Goal: Task Accomplishment & Management: Complete application form

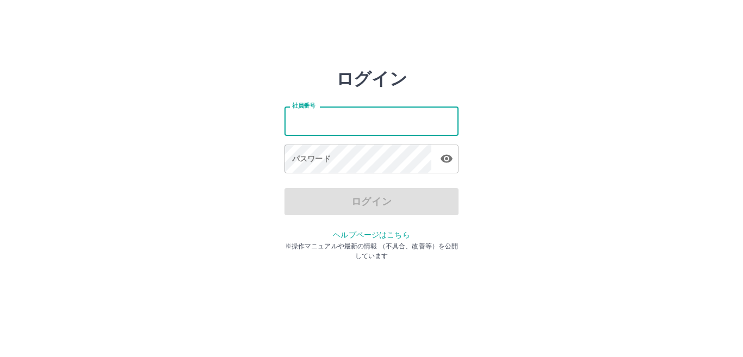
click at [377, 122] on input "社員番号" at bounding box center [371, 121] width 174 height 29
type input "*******"
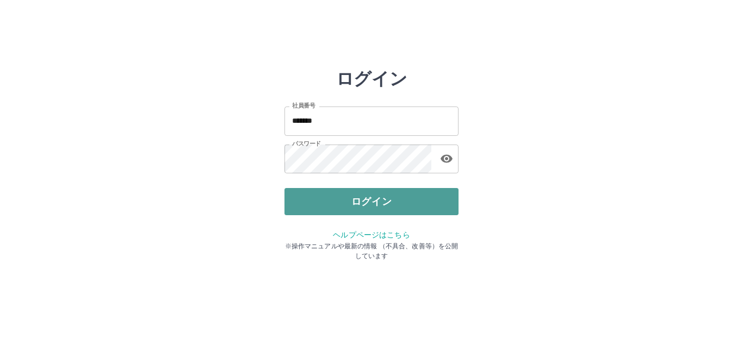
click at [340, 206] on button "ログイン" at bounding box center [371, 201] width 174 height 27
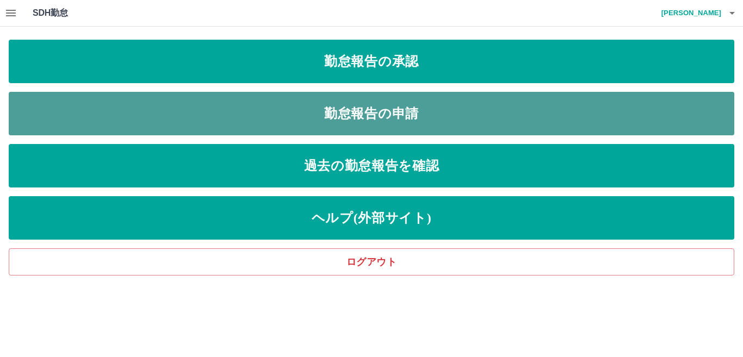
click at [330, 114] on link "勤怠報告の申請" at bounding box center [371, 114] width 725 height 44
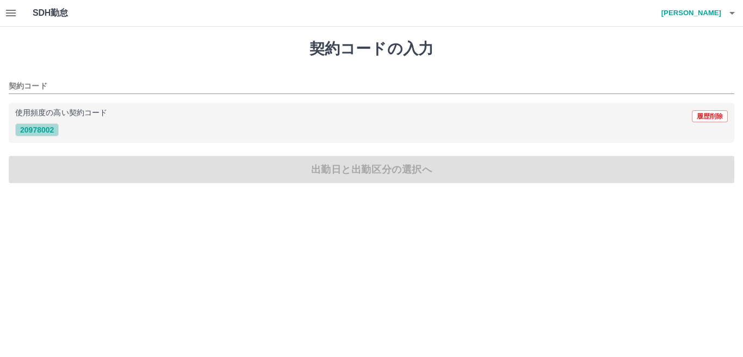
click at [48, 130] on button "20978002" at bounding box center [37, 129] width 44 height 13
type input "********"
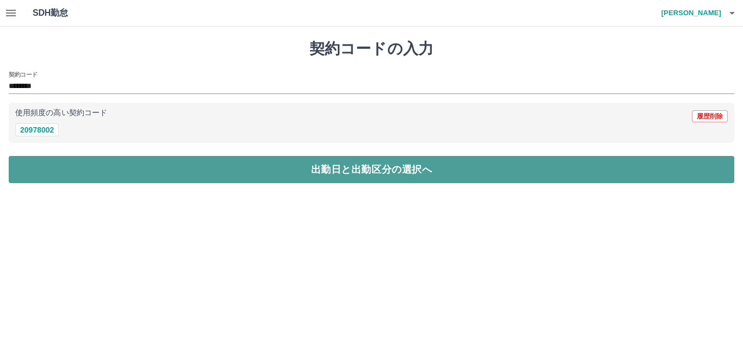
click at [245, 175] on button "出勤日と出勤区分の選択へ" at bounding box center [371, 169] width 725 height 27
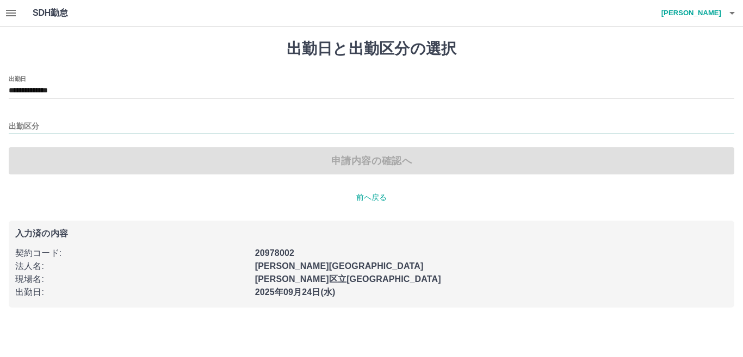
click at [51, 121] on input "出勤区分" at bounding box center [371, 127] width 725 height 14
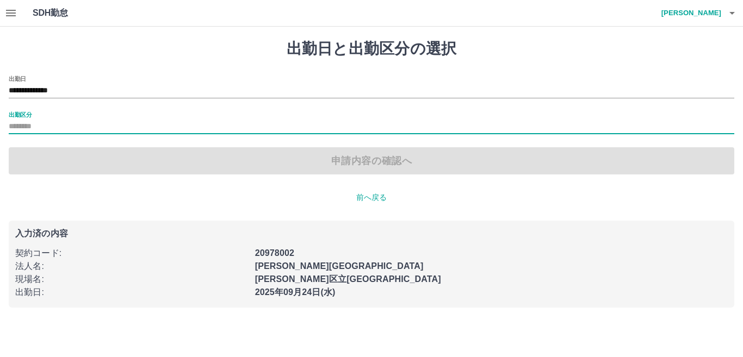
click at [30, 126] on input "出勤区分" at bounding box center [371, 127] width 725 height 14
click at [28, 116] on label "出勤区分" at bounding box center [20, 114] width 23 height 8
click at [28, 120] on input "出勤区分" at bounding box center [371, 127] width 725 height 14
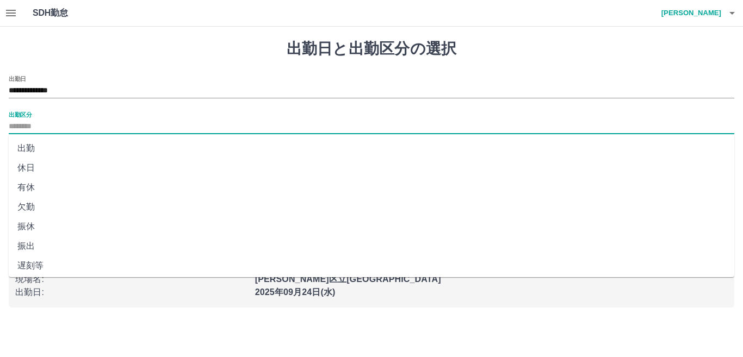
click at [82, 124] on input "出勤区分" at bounding box center [371, 127] width 725 height 14
click at [47, 145] on li "出勤" at bounding box center [371, 149] width 725 height 20
type input "**"
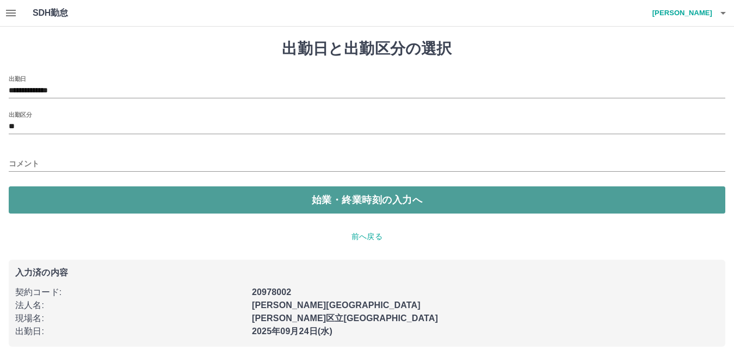
click at [117, 208] on button "始業・終業時刻の入力へ" at bounding box center [367, 200] width 716 height 27
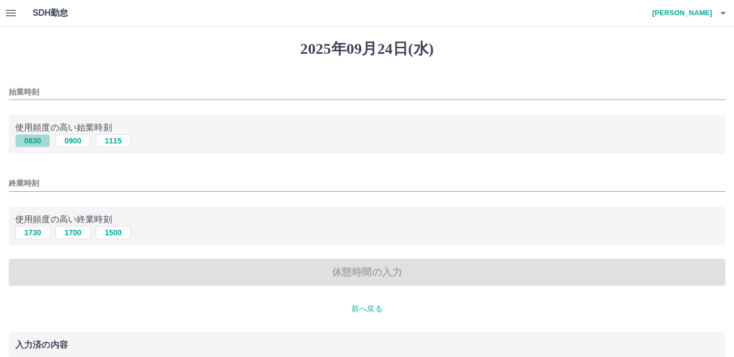
click at [33, 142] on button "0830" at bounding box center [32, 140] width 35 height 13
type input "****"
click at [35, 235] on button "1730" at bounding box center [32, 232] width 35 height 13
type input "****"
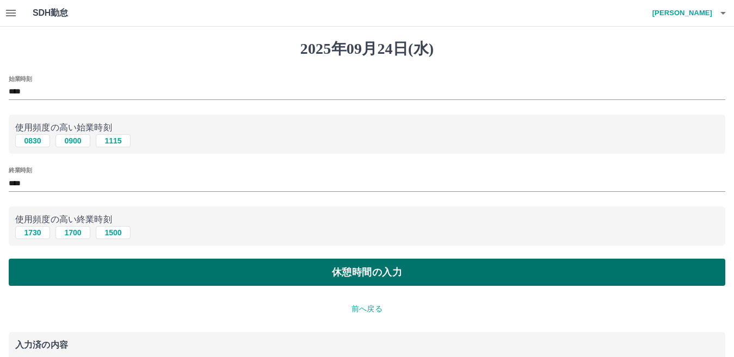
click at [190, 278] on button "休憩時間の入力" at bounding box center [367, 272] width 716 height 27
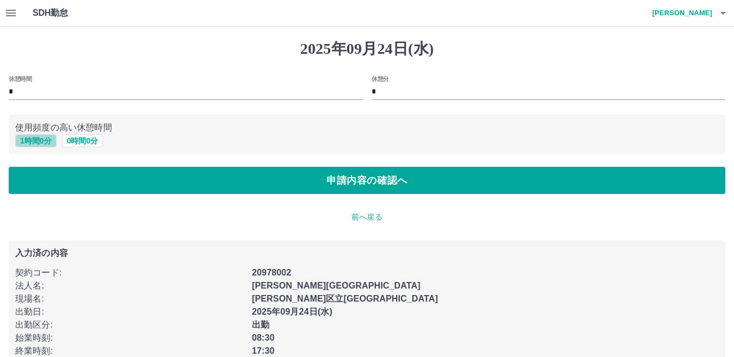
click at [36, 139] on button "1 時間 0 分" at bounding box center [35, 140] width 41 height 13
type input "*"
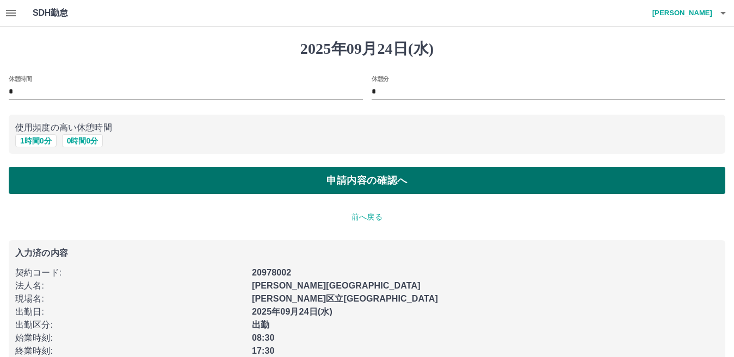
click at [156, 185] on button "申請内容の確認へ" at bounding box center [367, 180] width 716 height 27
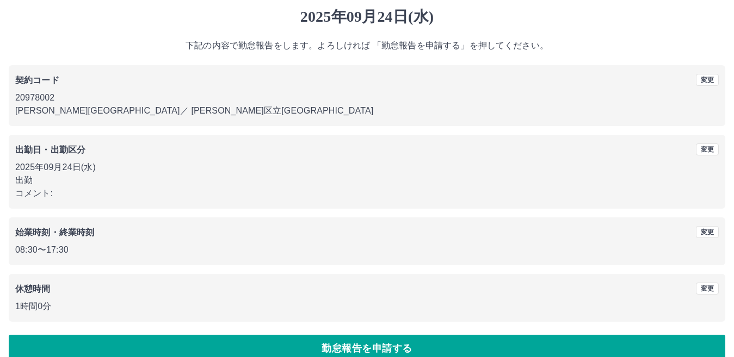
scroll to position [50, 0]
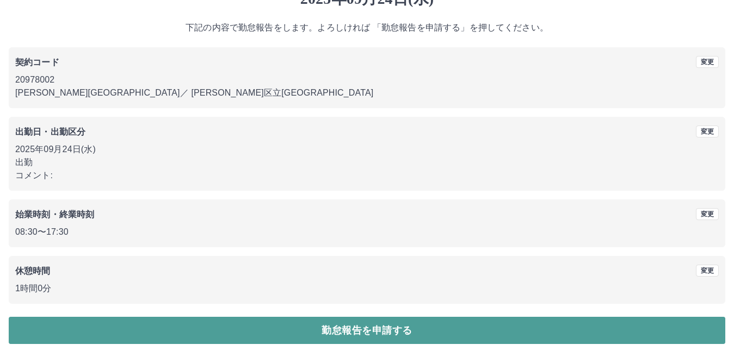
click at [263, 338] on button "勤怠報告を申請する" at bounding box center [367, 330] width 716 height 27
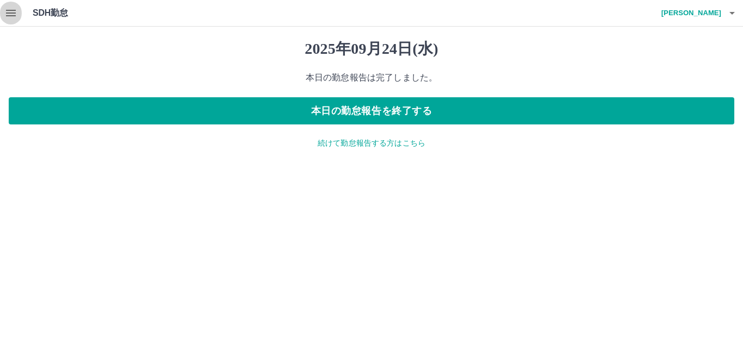
click at [12, 17] on icon "button" at bounding box center [10, 13] width 13 height 13
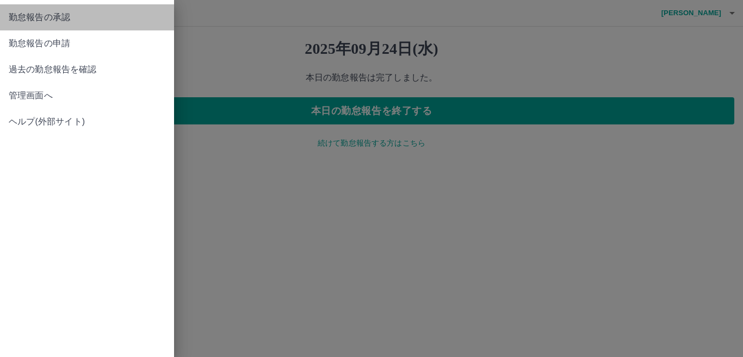
click at [55, 14] on span "勤怠報告の承認" at bounding box center [87, 17] width 157 height 13
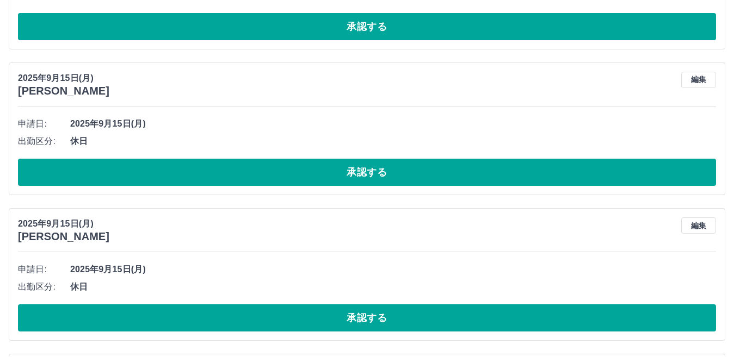
scroll to position [979, 0]
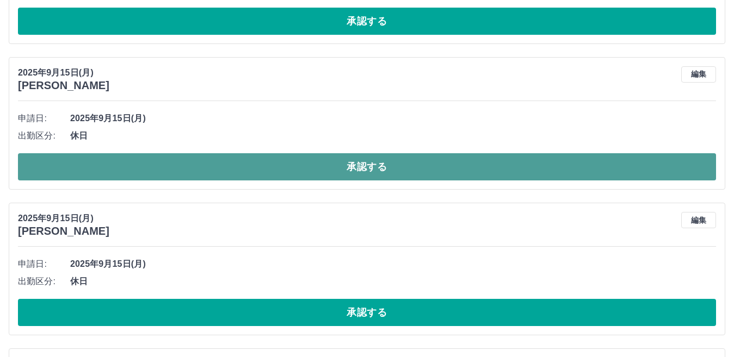
click at [224, 175] on button "承認する" at bounding box center [367, 166] width 698 height 27
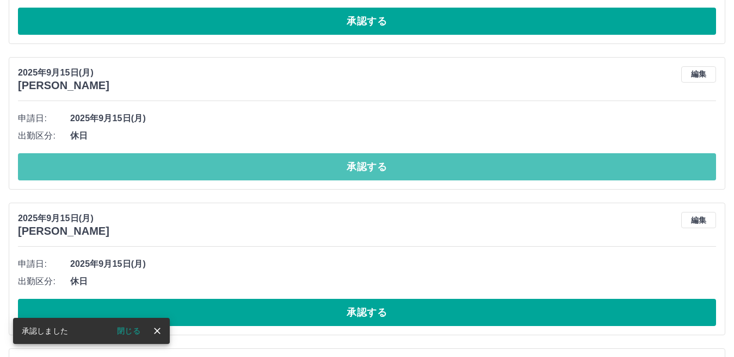
click at [225, 177] on button "承認する" at bounding box center [367, 166] width 698 height 27
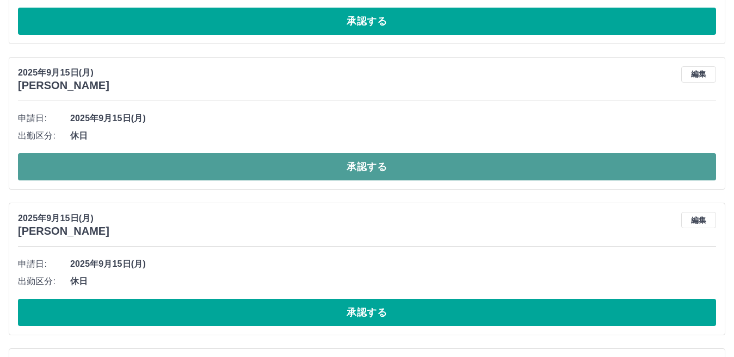
click at [223, 167] on button "承認する" at bounding box center [367, 166] width 698 height 27
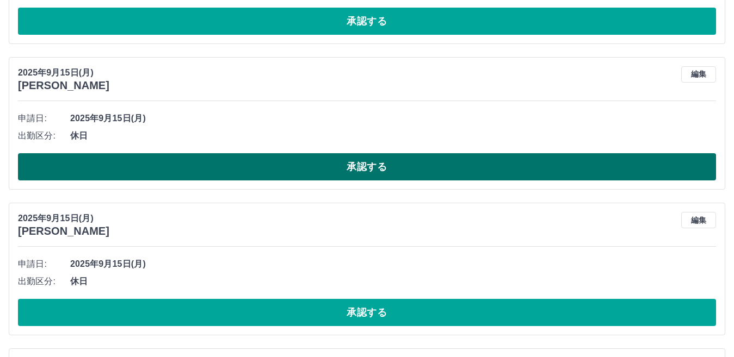
click at [215, 162] on button "承認する" at bounding box center [367, 166] width 698 height 27
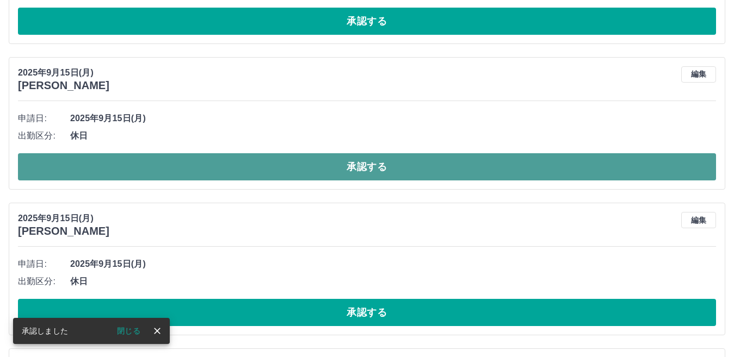
click at [210, 165] on button "承認する" at bounding box center [367, 166] width 698 height 27
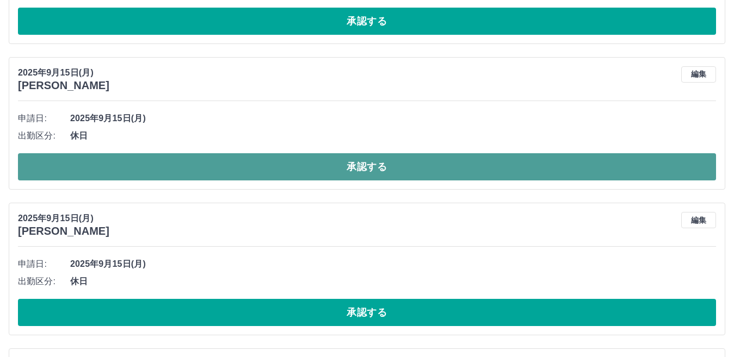
click at [200, 166] on button "承認する" at bounding box center [367, 166] width 698 height 27
click at [197, 166] on button "承認する" at bounding box center [367, 166] width 698 height 27
click at [183, 166] on button "承認する" at bounding box center [367, 166] width 698 height 27
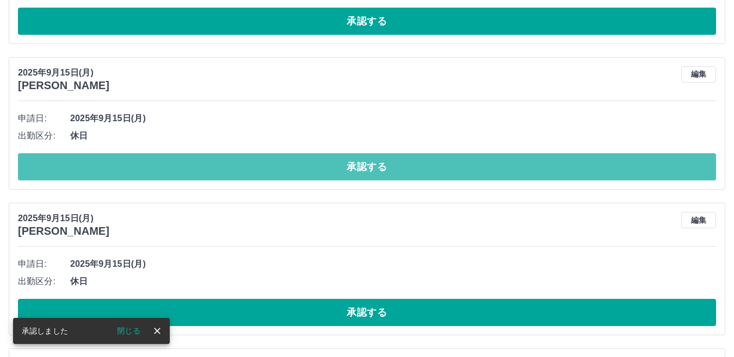
click at [183, 166] on button "承認する" at bounding box center [367, 166] width 698 height 27
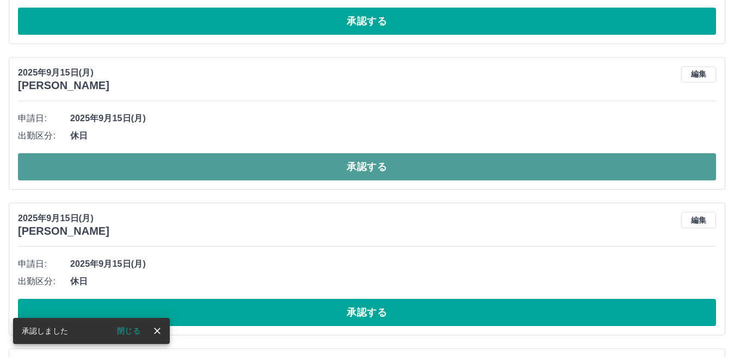
click at [183, 166] on button "承認する" at bounding box center [367, 166] width 698 height 27
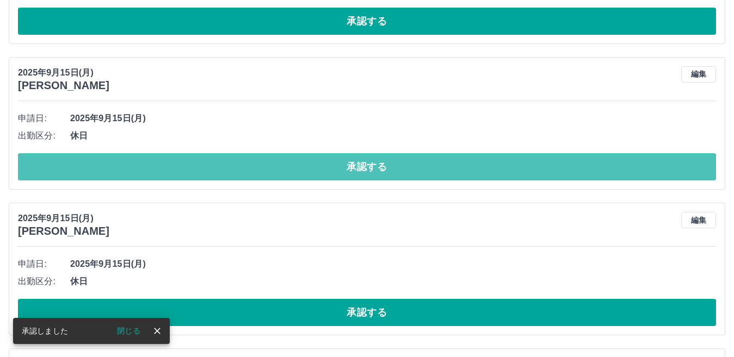
click at [183, 166] on button "承認する" at bounding box center [367, 166] width 698 height 27
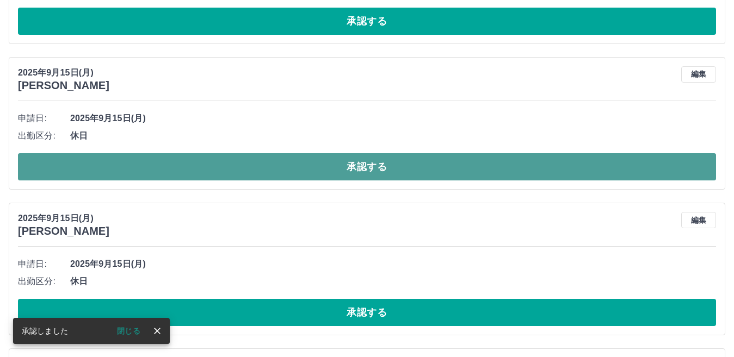
click at [175, 164] on button "承認する" at bounding box center [367, 166] width 698 height 27
click at [173, 164] on button "承認する" at bounding box center [367, 166] width 698 height 27
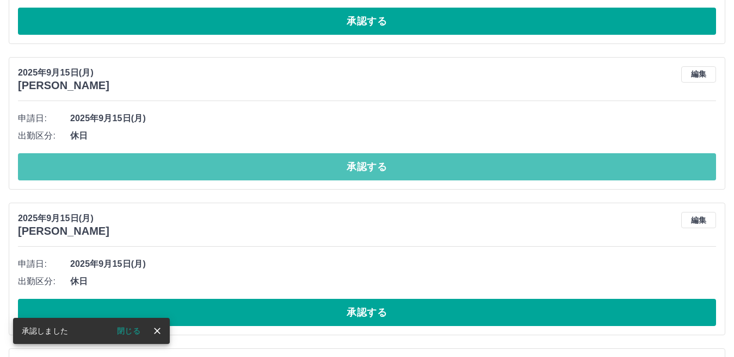
click at [173, 164] on button "承認する" at bounding box center [367, 166] width 698 height 27
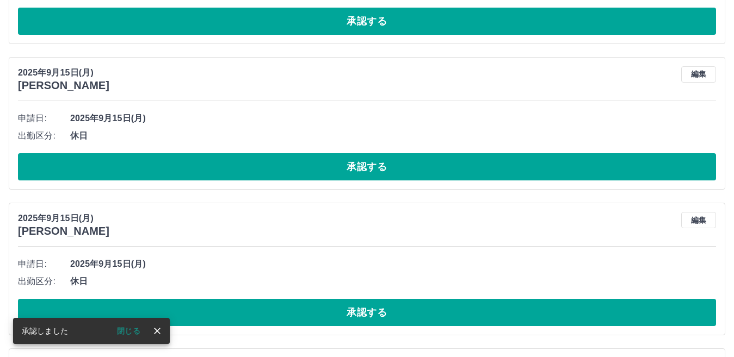
click at [173, 164] on button "承認する" at bounding box center [367, 166] width 698 height 27
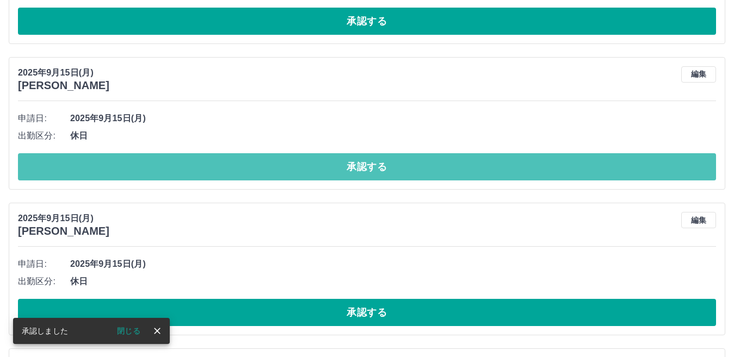
click at [168, 164] on button "承認する" at bounding box center [367, 166] width 698 height 27
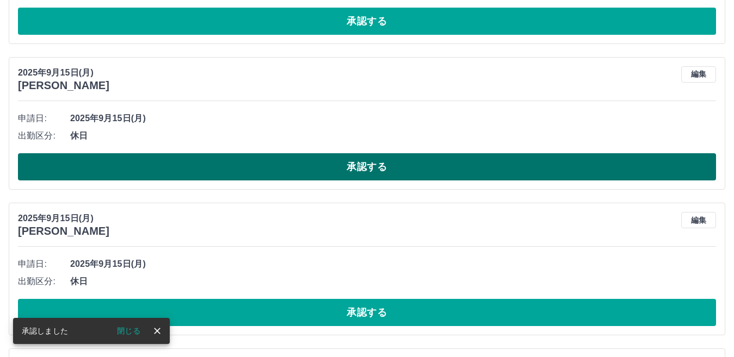
click at [166, 164] on button "承認する" at bounding box center [367, 166] width 698 height 27
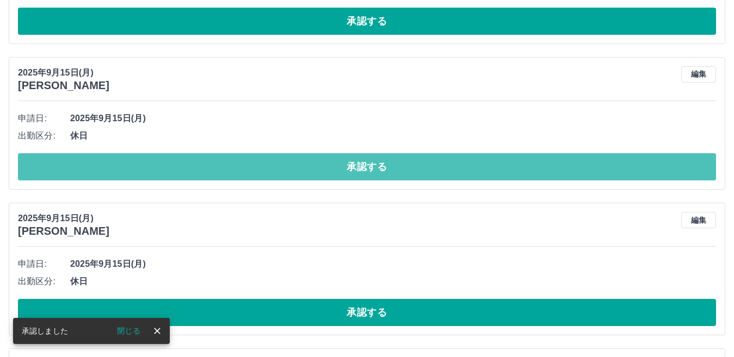
click at [166, 164] on button "承認する" at bounding box center [367, 166] width 698 height 27
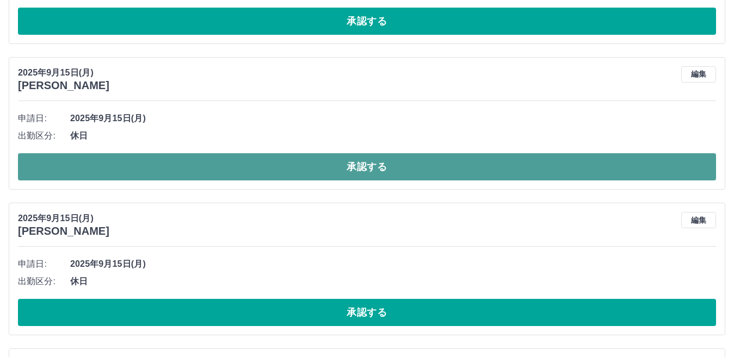
click at [164, 164] on button "承認する" at bounding box center [367, 166] width 698 height 27
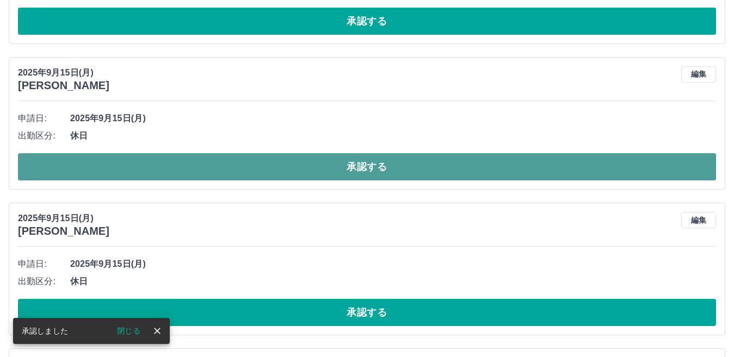
click at [155, 163] on button "承認する" at bounding box center [367, 166] width 698 height 27
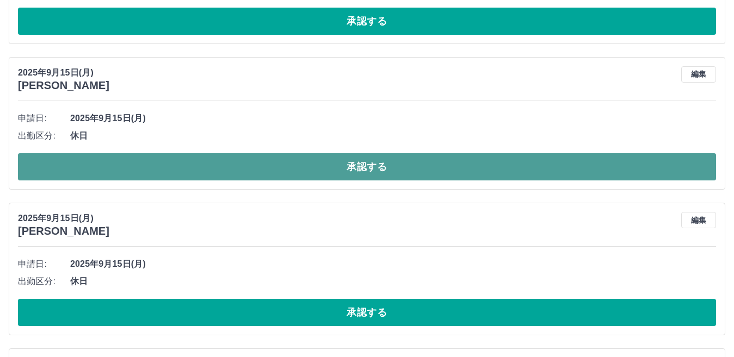
click at [149, 165] on button "承認する" at bounding box center [367, 166] width 698 height 27
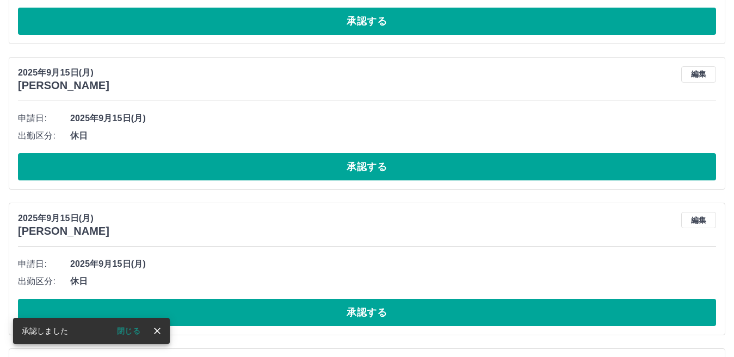
click at [149, 165] on button "承認する" at bounding box center [367, 166] width 698 height 27
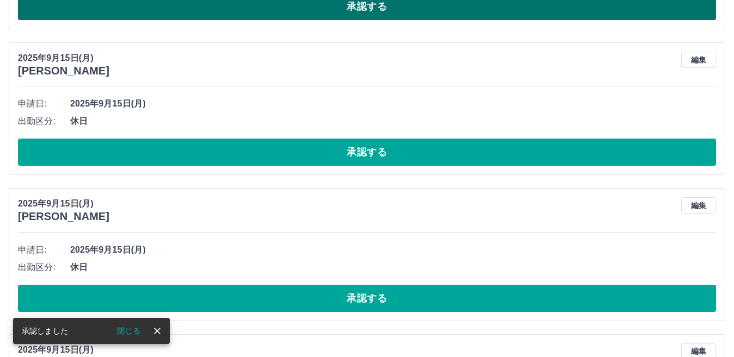
scroll to position [1305, 0]
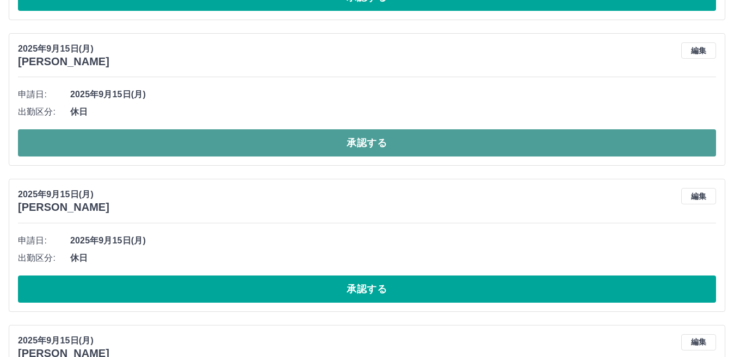
click at [186, 143] on button "承認する" at bounding box center [367, 142] width 698 height 27
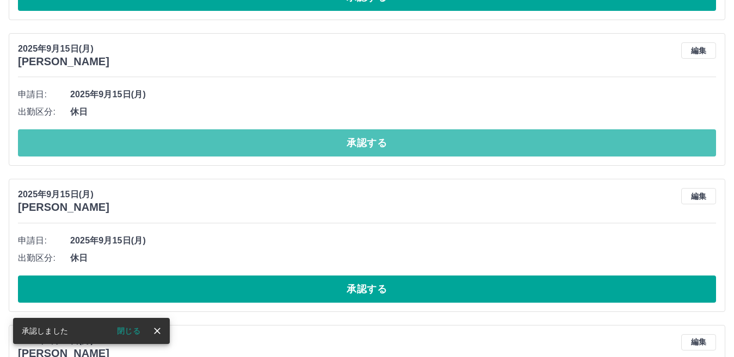
click at [186, 143] on button "承認する" at bounding box center [367, 142] width 698 height 27
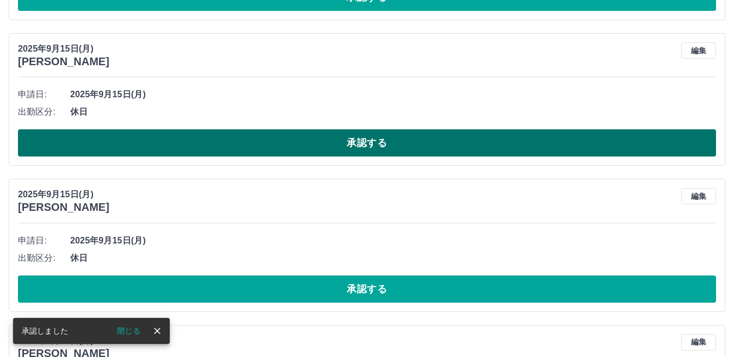
click at [181, 144] on button "承認する" at bounding box center [367, 142] width 698 height 27
click at [178, 147] on button "承認する" at bounding box center [367, 142] width 698 height 27
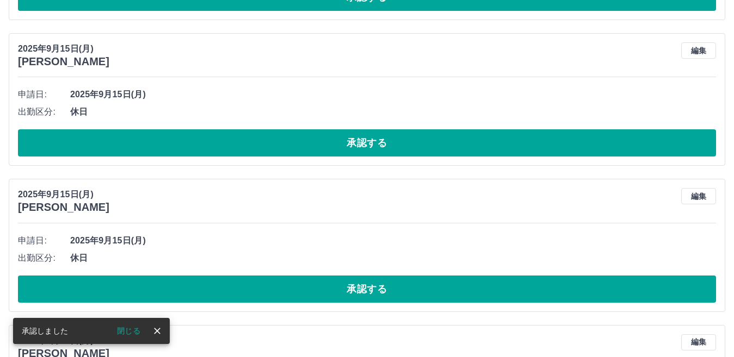
click at [178, 148] on button "承認する" at bounding box center [367, 142] width 698 height 27
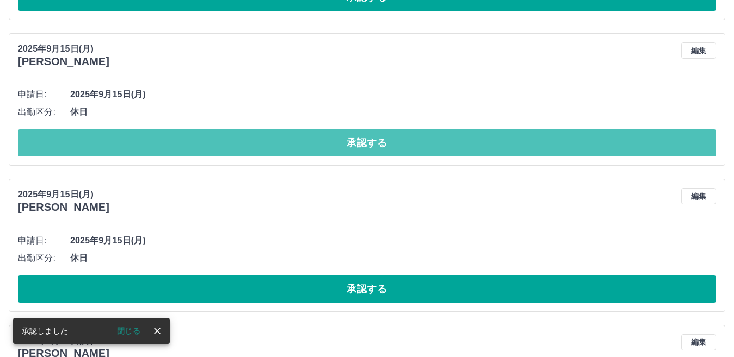
click at [178, 148] on button "承認する" at bounding box center [367, 142] width 698 height 27
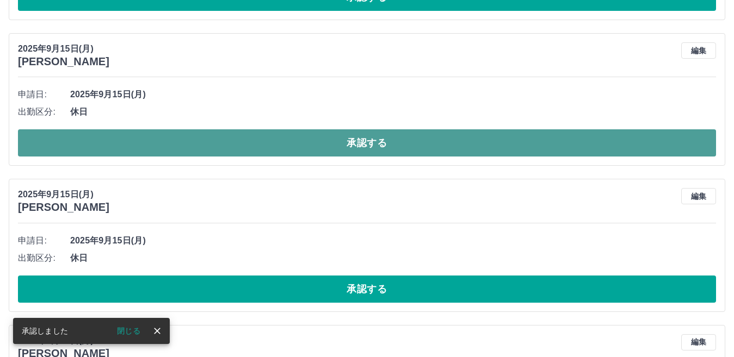
click at [176, 150] on button "承認する" at bounding box center [367, 142] width 698 height 27
click at [173, 150] on button "承認する" at bounding box center [367, 142] width 698 height 27
click at [168, 153] on button "承認する" at bounding box center [367, 142] width 698 height 27
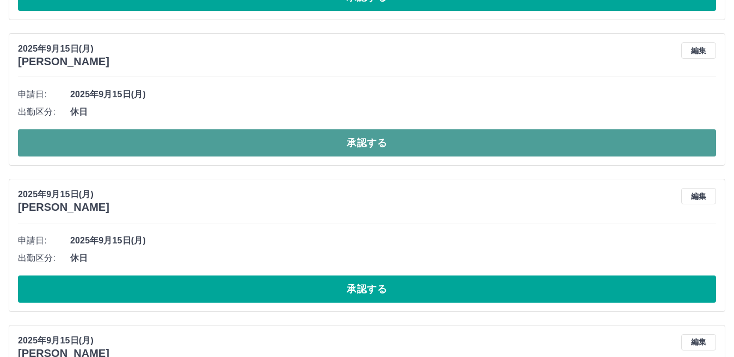
click at [173, 146] on button "承認する" at bounding box center [367, 142] width 698 height 27
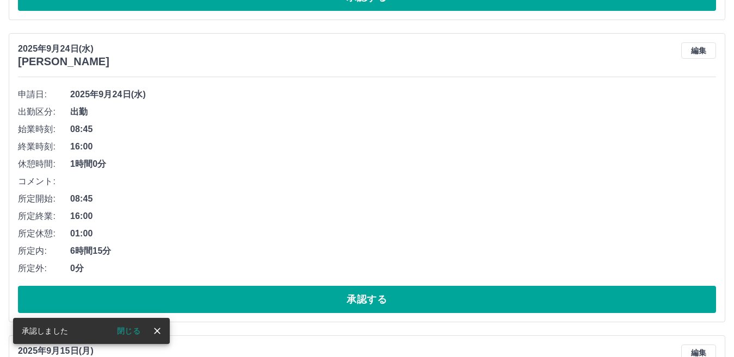
scroll to position [1607, 0]
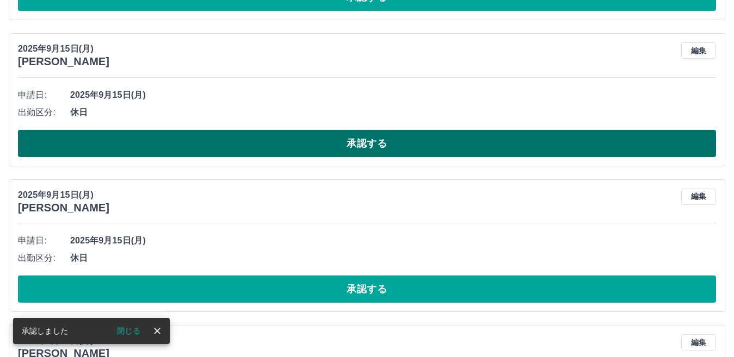
click at [164, 147] on button "承認する" at bounding box center [367, 143] width 698 height 27
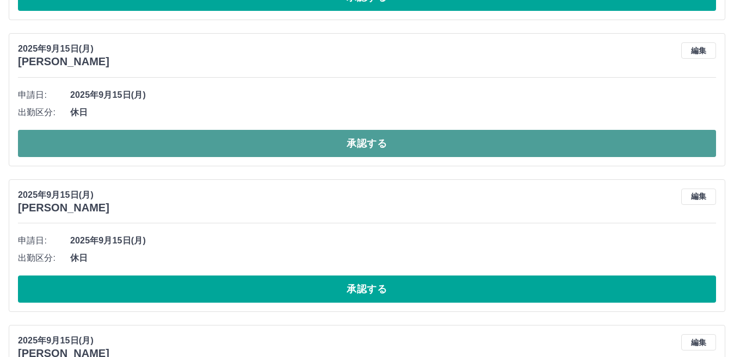
click at [161, 146] on button "承認する" at bounding box center [367, 143] width 698 height 27
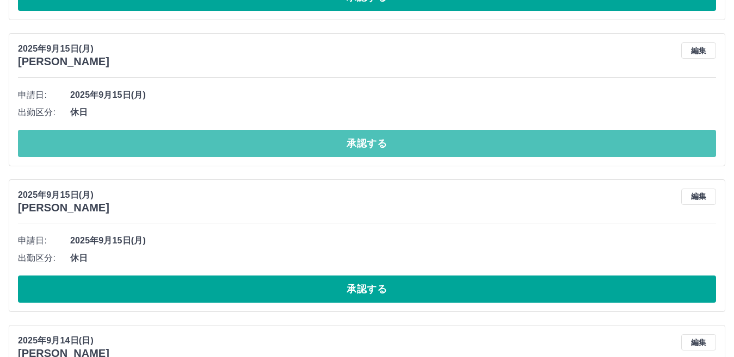
click at [161, 146] on button "承認する" at bounding box center [367, 143] width 698 height 27
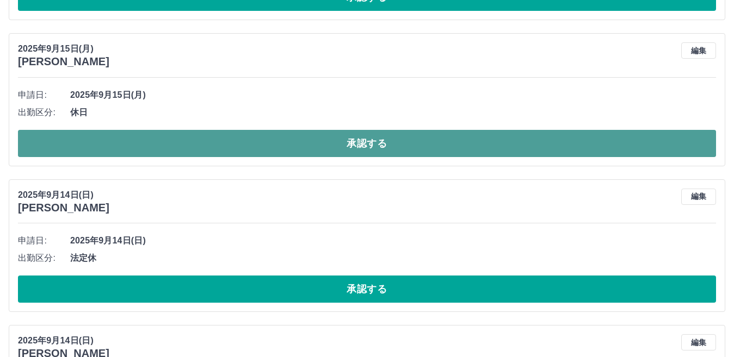
click at [158, 151] on button "承認する" at bounding box center [367, 143] width 698 height 27
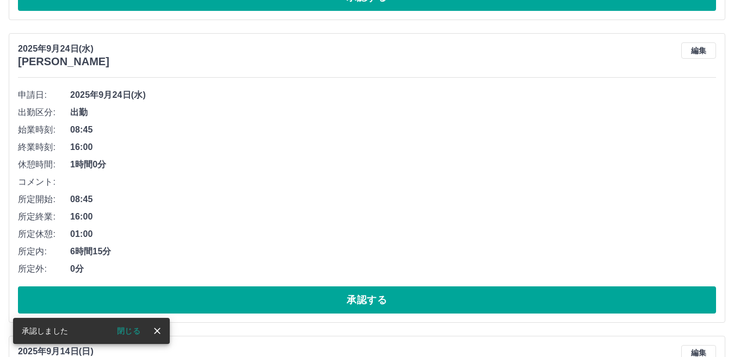
scroll to position [1910, 0]
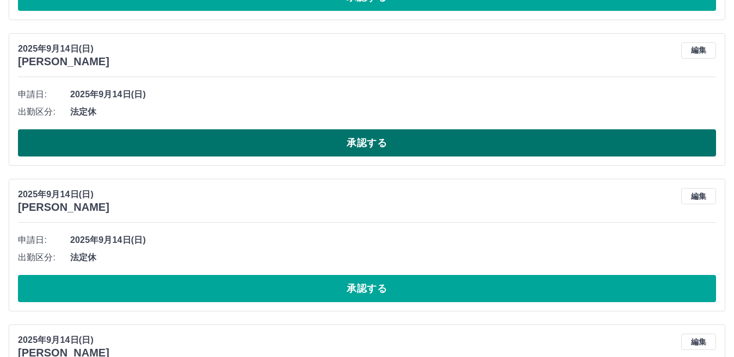
click at [162, 151] on button "承認する" at bounding box center [367, 142] width 698 height 27
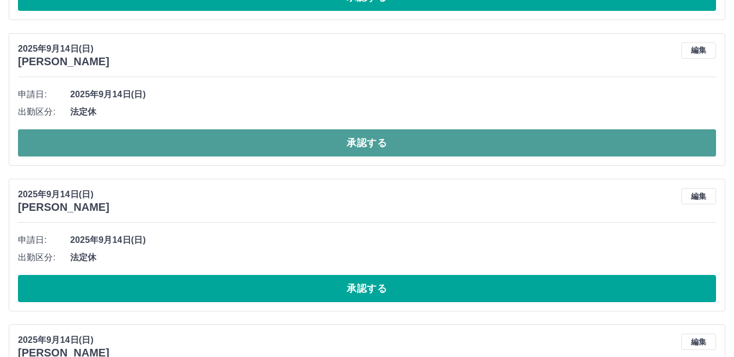
click at [171, 150] on button "承認する" at bounding box center [367, 142] width 698 height 27
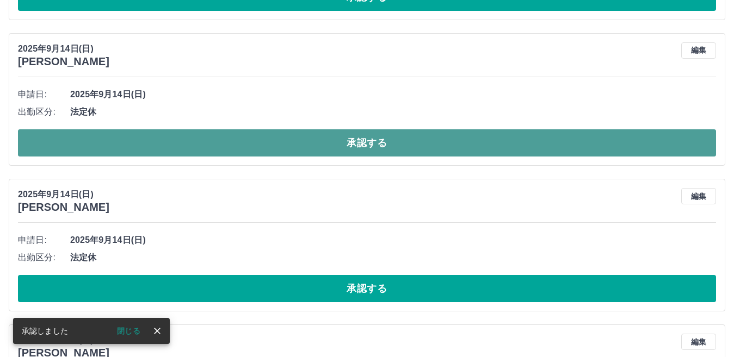
click at [171, 148] on button "承認する" at bounding box center [367, 142] width 698 height 27
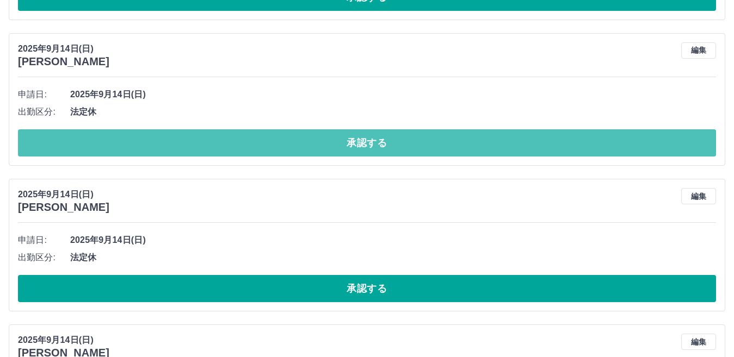
click at [171, 148] on button "承認する" at bounding box center [367, 142] width 698 height 27
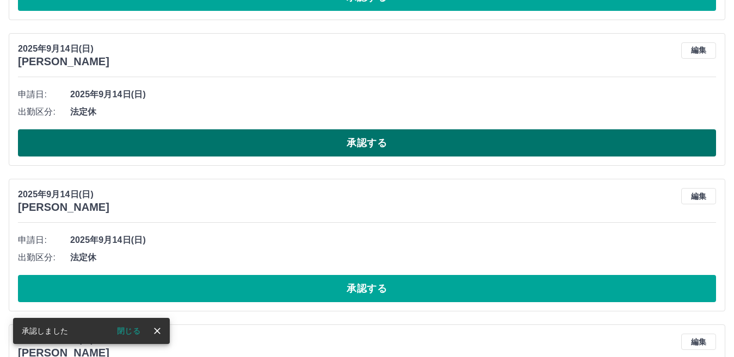
click at [171, 147] on button "承認する" at bounding box center [367, 142] width 698 height 27
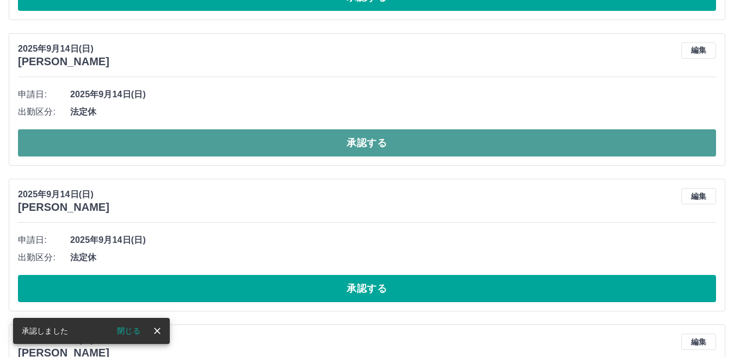
click at [168, 147] on button "承認する" at bounding box center [367, 142] width 698 height 27
click at [159, 147] on button "承認する" at bounding box center [367, 142] width 698 height 27
click at [158, 146] on button "承認する" at bounding box center [367, 142] width 698 height 27
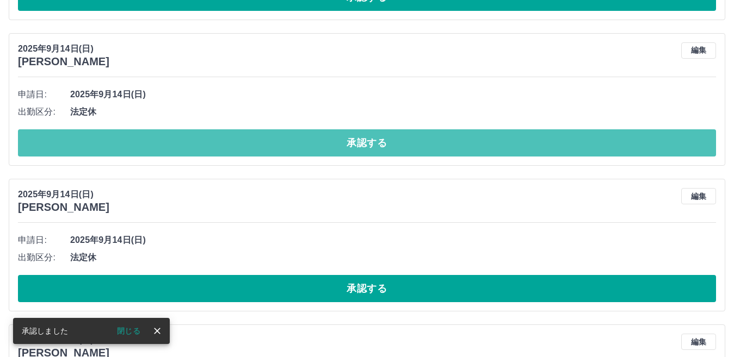
click at [158, 146] on button "承認する" at bounding box center [367, 142] width 698 height 27
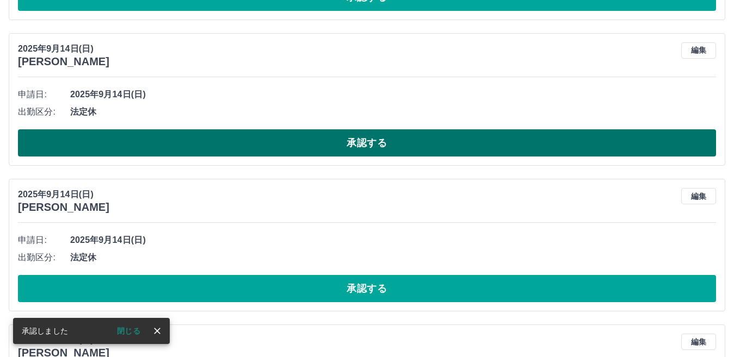
click at [154, 145] on button "承認する" at bounding box center [367, 142] width 698 height 27
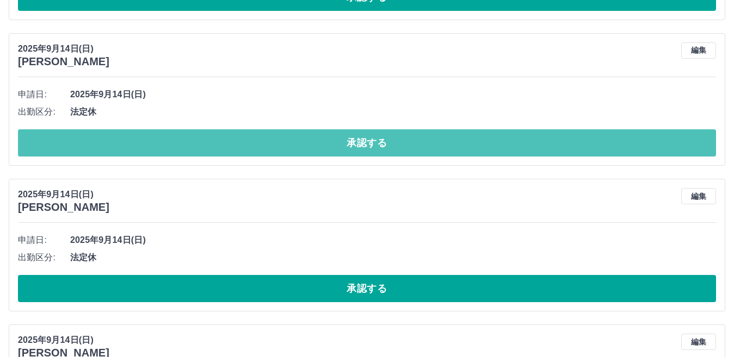
click at [154, 145] on button "承認する" at bounding box center [367, 142] width 698 height 27
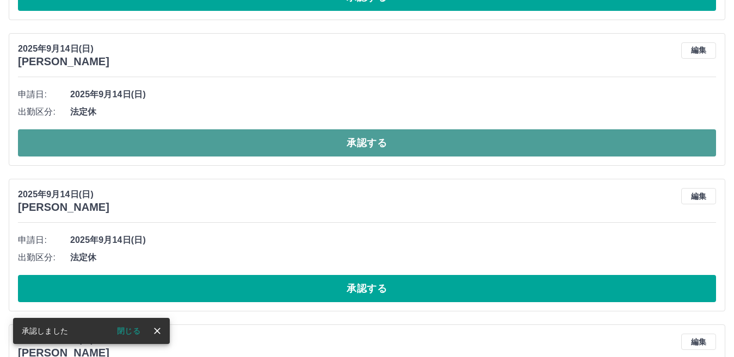
click at [156, 141] on button "承認する" at bounding box center [367, 142] width 698 height 27
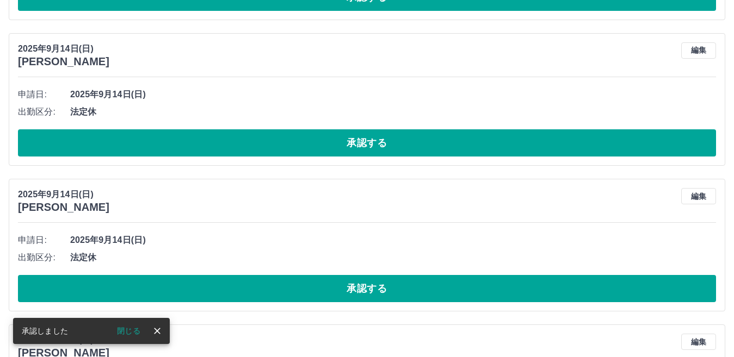
click at [156, 141] on button "承認する" at bounding box center [367, 142] width 698 height 27
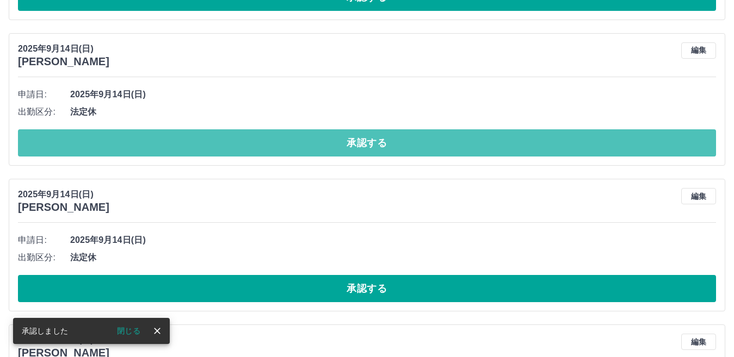
click at [156, 141] on button "承認する" at bounding box center [367, 142] width 698 height 27
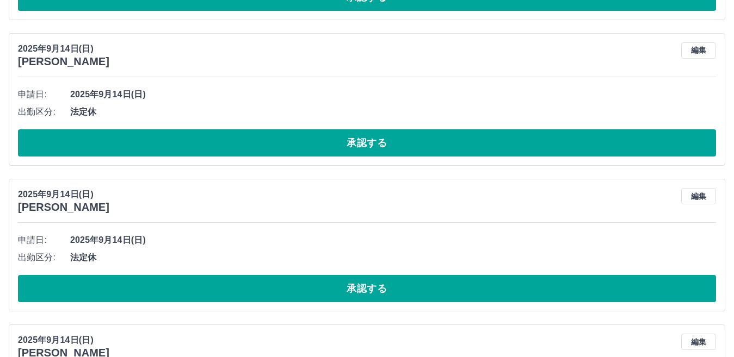
click at [156, 141] on button "承認する" at bounding box center [367, 142] width 698 height 27
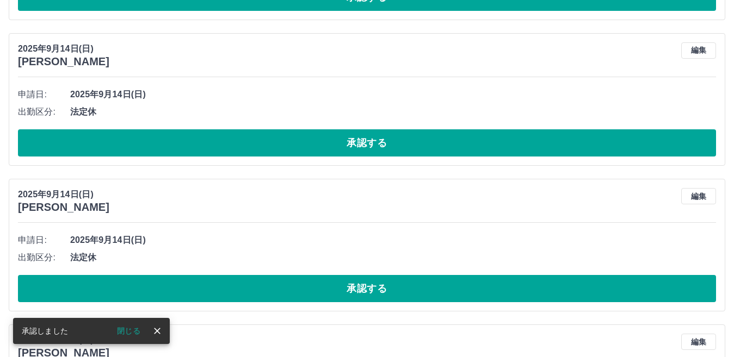
click at [156, 141] on button "承認する" at bounding box center [367, 142] width 698 height 27
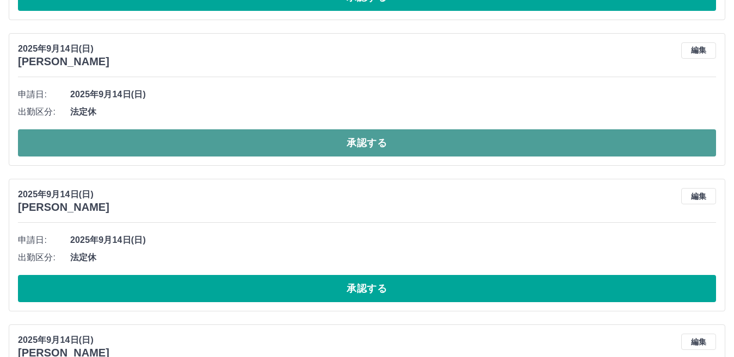
click at [159, 145] on button "承認する" at bounding box center [367, 142] width 698 height 27
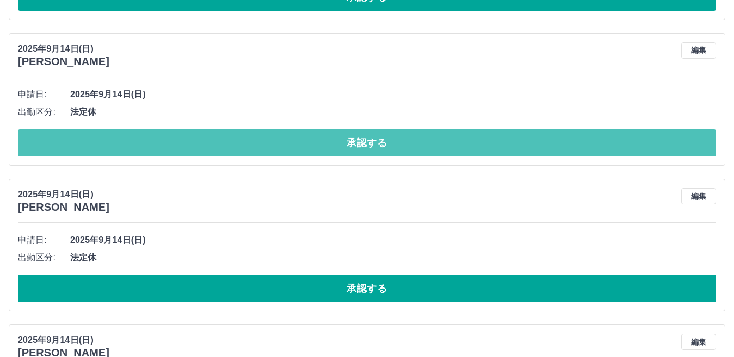
click at [161, 153] on button "承認する" at bounding box center [367, 142] width 698 height 27
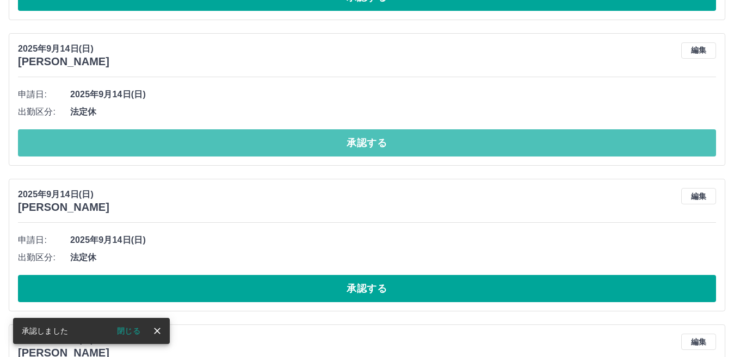
click at [161, 153] on button "承認する" at bounding box center [367, 142] width 698 height 27
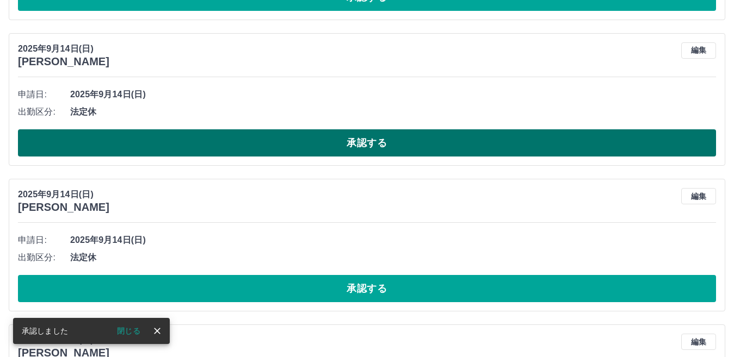
click at [161, 152] on button "承認する" at bounding box center [367, 142] width 698 height 27
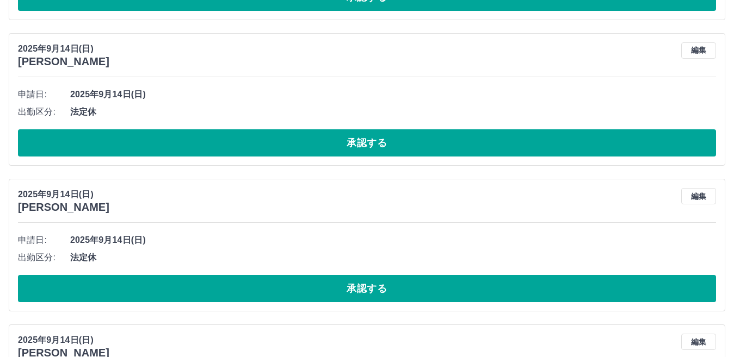
click at [161, 152] on button "承認する" at bounding box center [367, 142] width 698 height 27
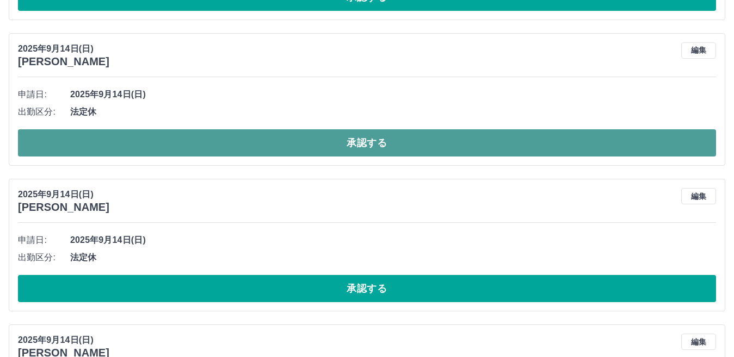
click at [114, 143] on button "承認する" at bounding box center [367, 142] width 698 height 27
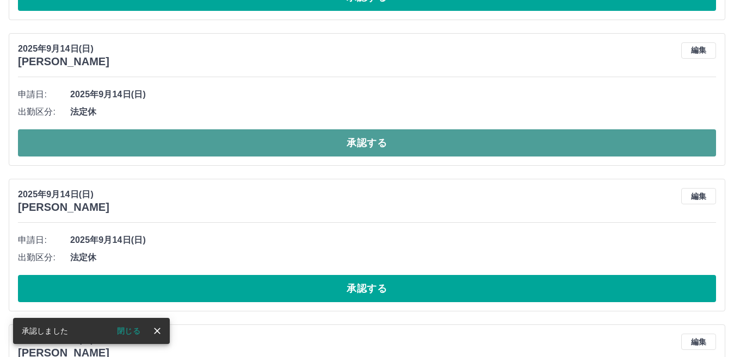
click at [114, 144] on button "承認する" at bounding box center [367, 142] width 698 height 27
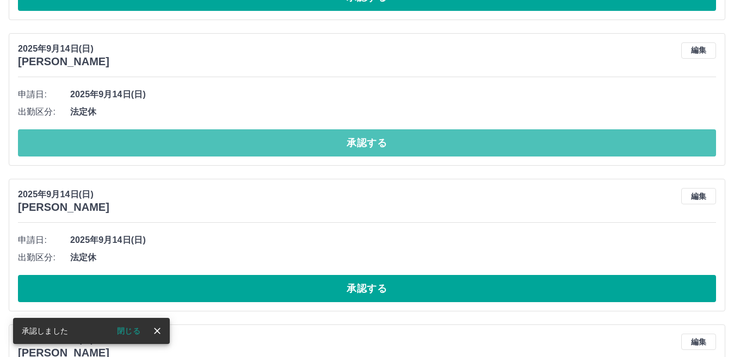
click at [113, 143] on button "承認する" at bounding box center [367, 142] width 698 height 27
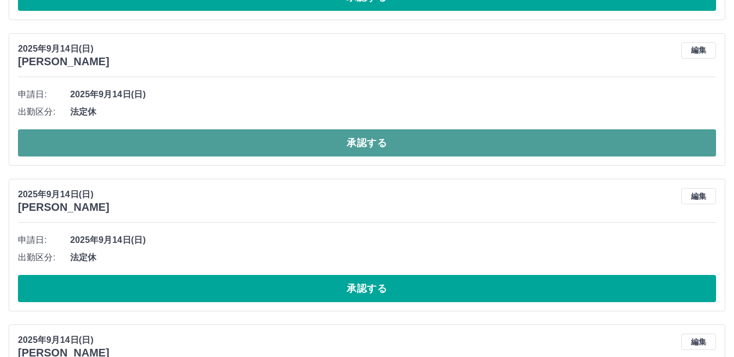
click at [103, 147] on button "承認する" at bounding box center [367, 142] width 698 height 27
click at [98, 148] on button "承認する" at bounding box center [367, 142] width 698 height 27
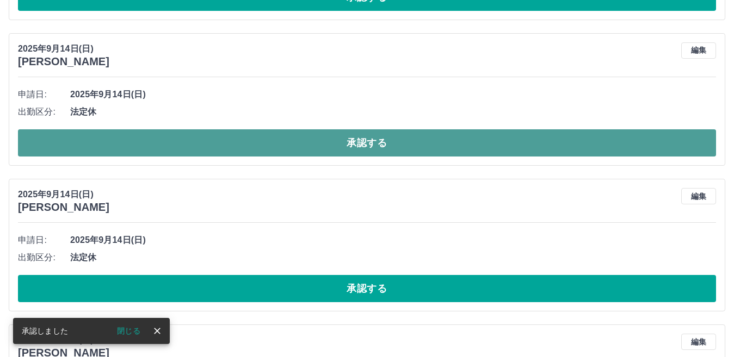
click at [98, 147] on button "承認する" at bounding box center [367, 142] width 698 height 27
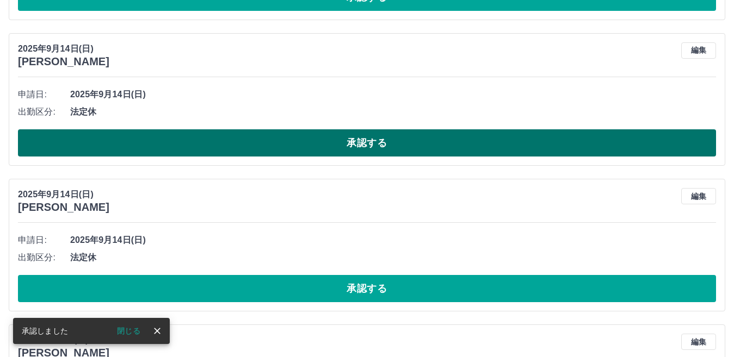
click at [38, 152] on button "承認する" at bounding box center [367, 142] width 698 height 27
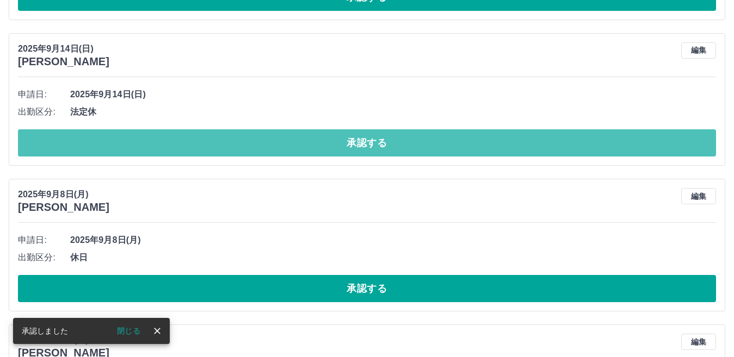
click at [39, 152] on button "承認する" at bounding box center [367, 142] width 698 height 27
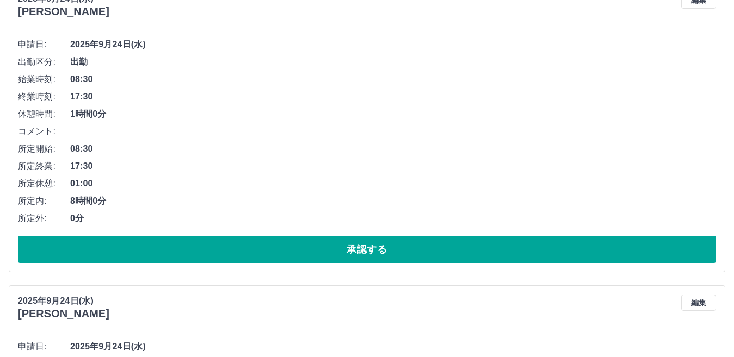
scroll to position [1040, 0]
